Goal: Obtain resource: Obtain resource

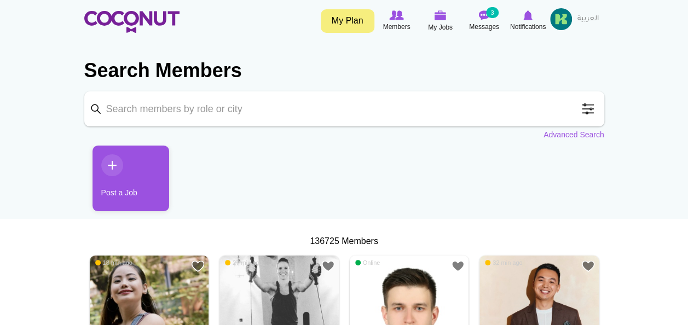
click at [187, 110] on input "Keyword" at bounding box center [344, 108] width 520 height 35
click button "Search" at bounding box center [0, 0] width 0 height 0
click at [184, 110] on input "Waitresses" at bounding box center [344, 108] width 520 height 35
type input "Waitress"
click button "Search" at bounding box center [0, 0] width 0 height 0
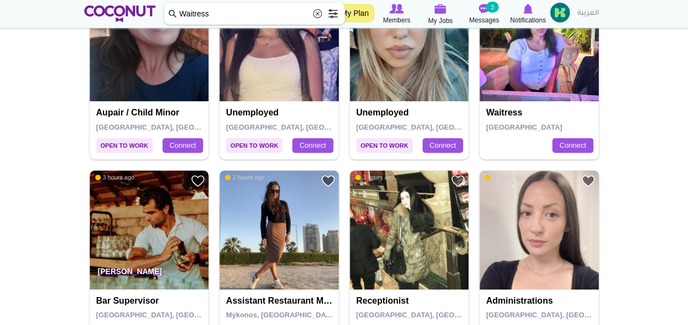
scroll to position [826, 0]
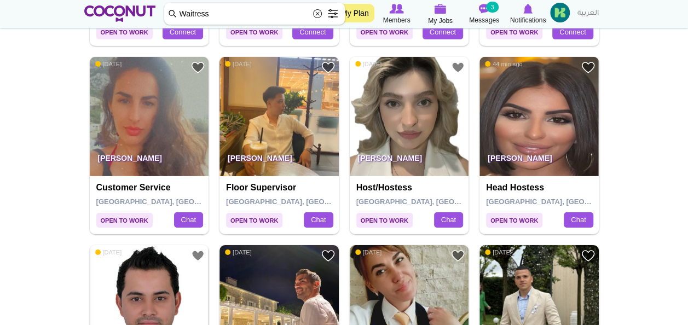
scroll to position [1727, 0]
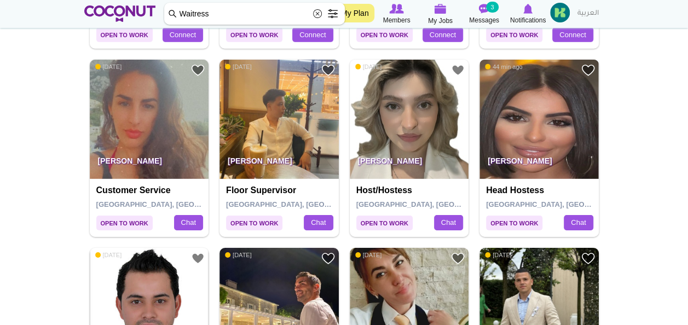
click at [535, 118] on img at bounding box center [539, 119] width 119 height 119
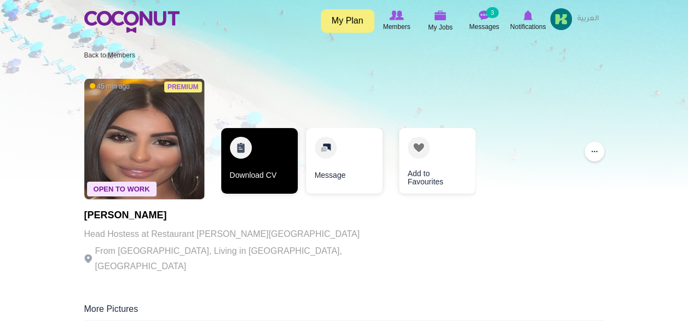
click at [260, 154] on link "Download CV" at bounding box center [259, 161] width 77 height 66
